Goal: Find specific page/section: Find specific page/section

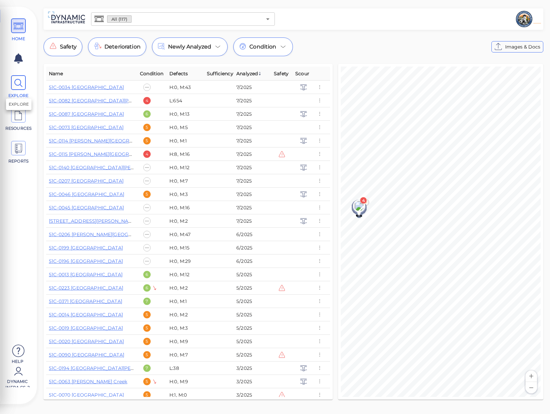
click at [24, 83] on span at bounding box center [18, 82] width 15 height 15
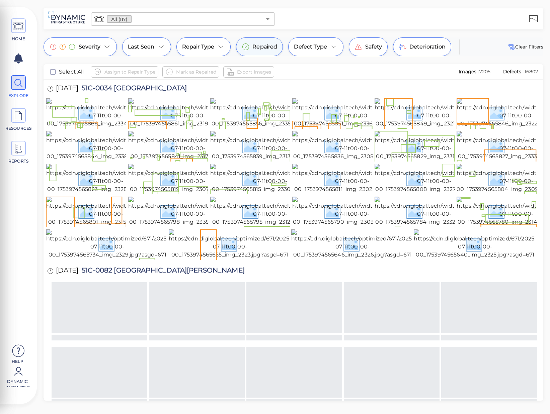
click at [268, 46] on span "Repaired" at bounding box center [264, 47] width 25 height 8
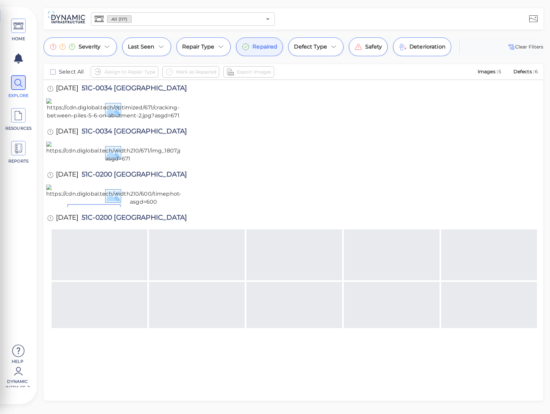
click at [267, 46] on span "Repaired" at bounding box center [264, 47] width 25 height 8
